Goal: Find specific page/section: Find specific page/section

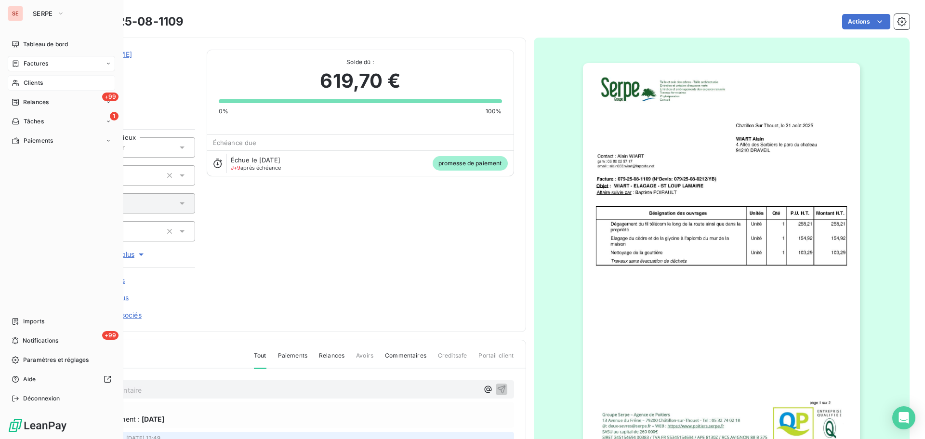
click at [17, 87] on div "Clients" at bounding box center [61, 82] width 107 height 15
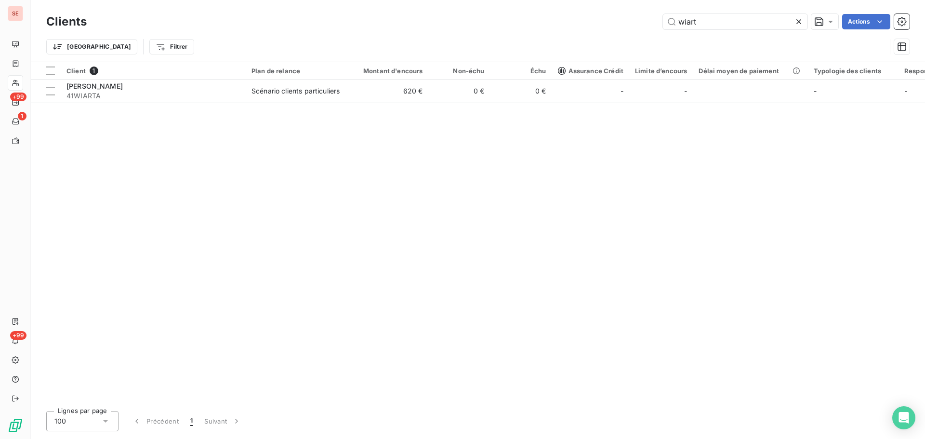
drag, startPoint x: 710, startPoint y: 23, endPoint x: 625, endPoint y: 25, distance: 84.8
click at [625, 25] on div "wiart Actions" at bounding box center [503, 21] width 811 height 15
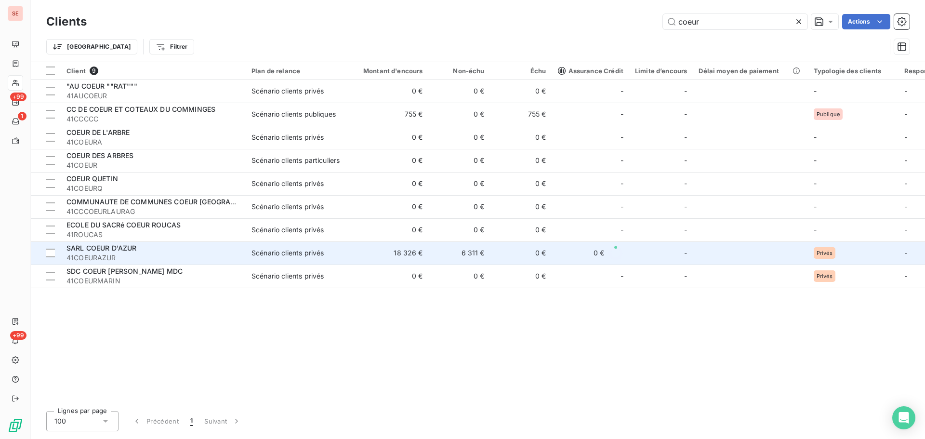
type input "coeur"
click at [179, 254] on span "41COEURAZUR" at bounding box center [152, 258] width 173 height 10
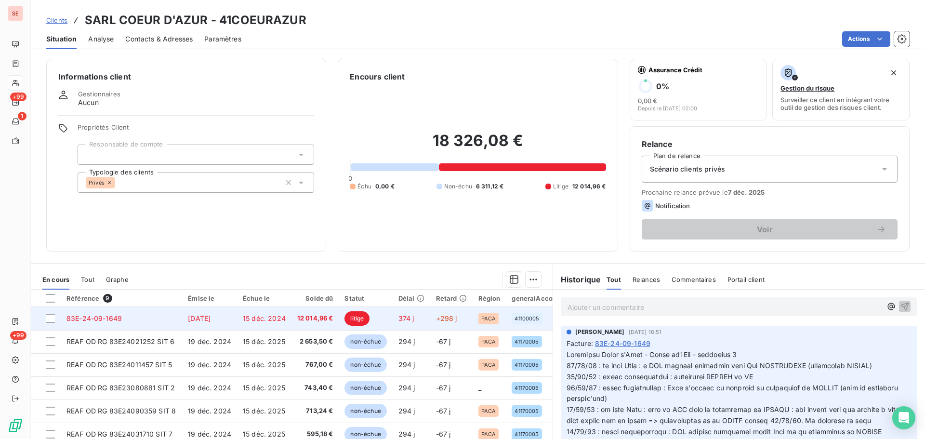
click at [274, 314] on span "15 déc. 2024" at bounding box center [264, 318] width 43 height 8
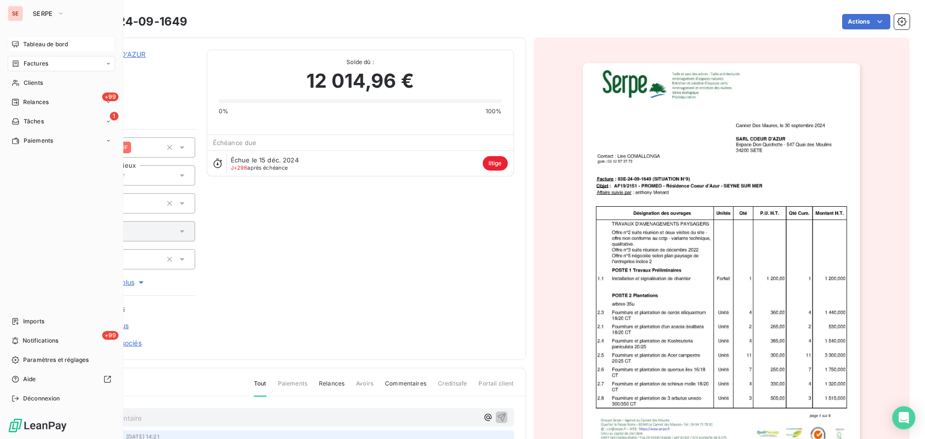
click at [34, 39] on div "Tableau de bord" at bounding box center [61, 44] width 107 height 15
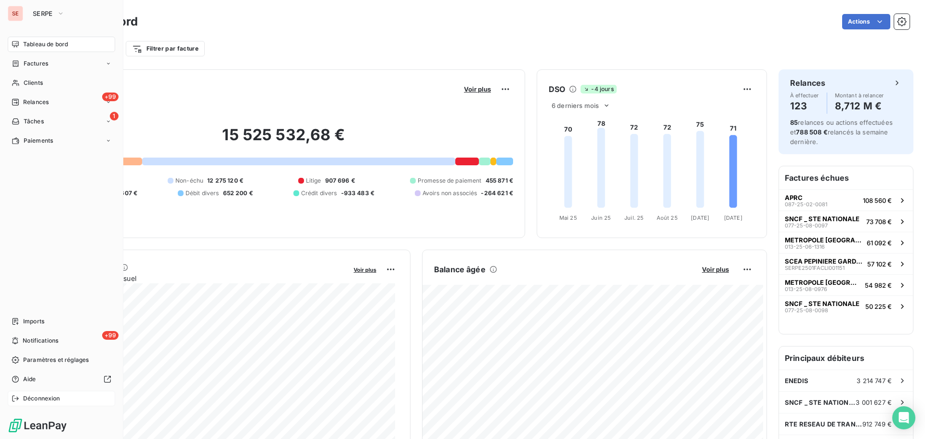
click at [37, 402] on span "Déconnexion" at bounding box center [41, 398] width 37 height 9
